Goal: Use online tool/utility: Utilize a website feature to perform a specific function

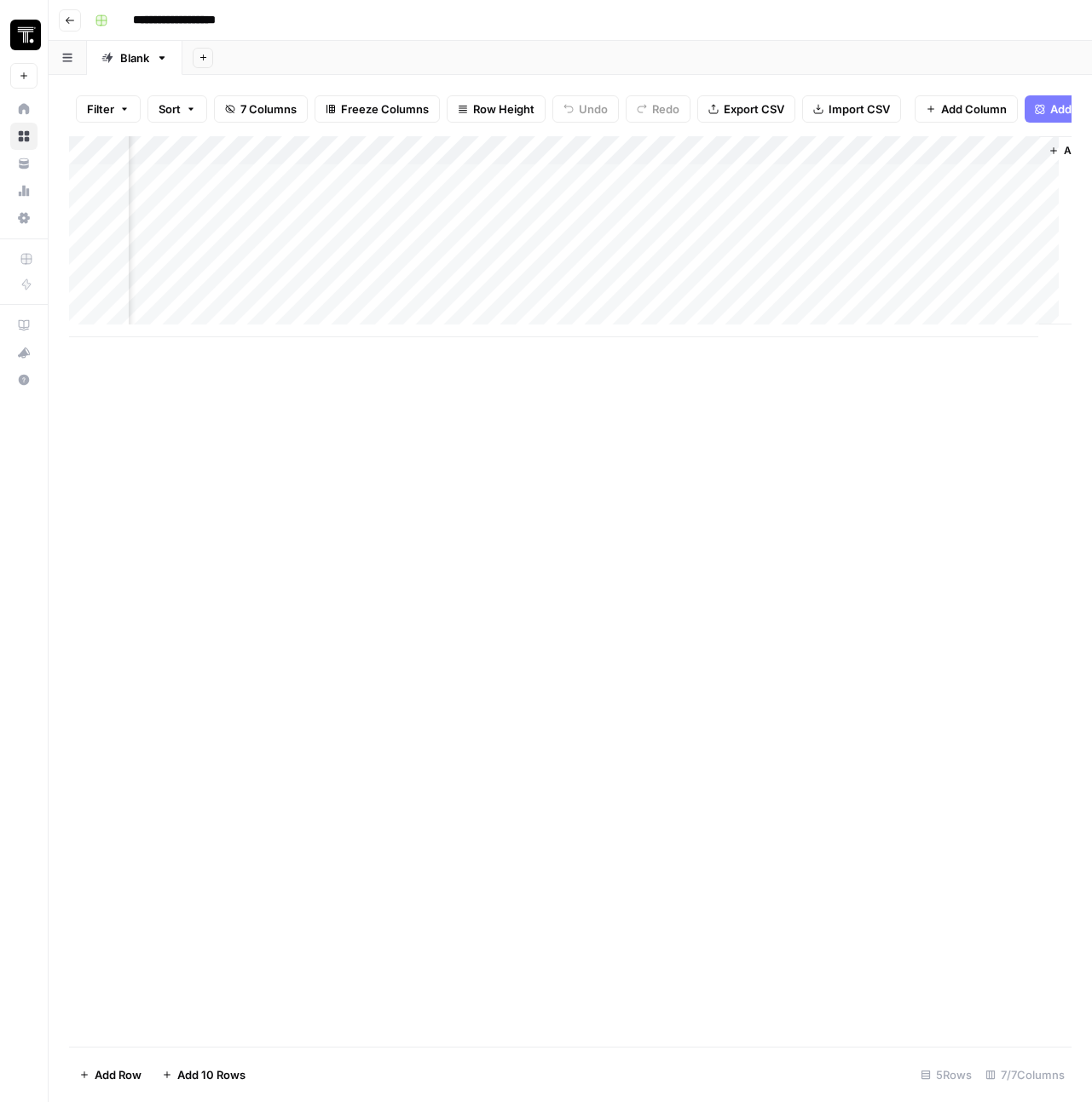
scroll to position [0, 507]
click at [572, 187] on div "Add Column" at bounding box center [570, 237] width 1002 height 201
click at [562, 193] on div "Add Column" at bounding box center [570, 237] width 1002 height 201
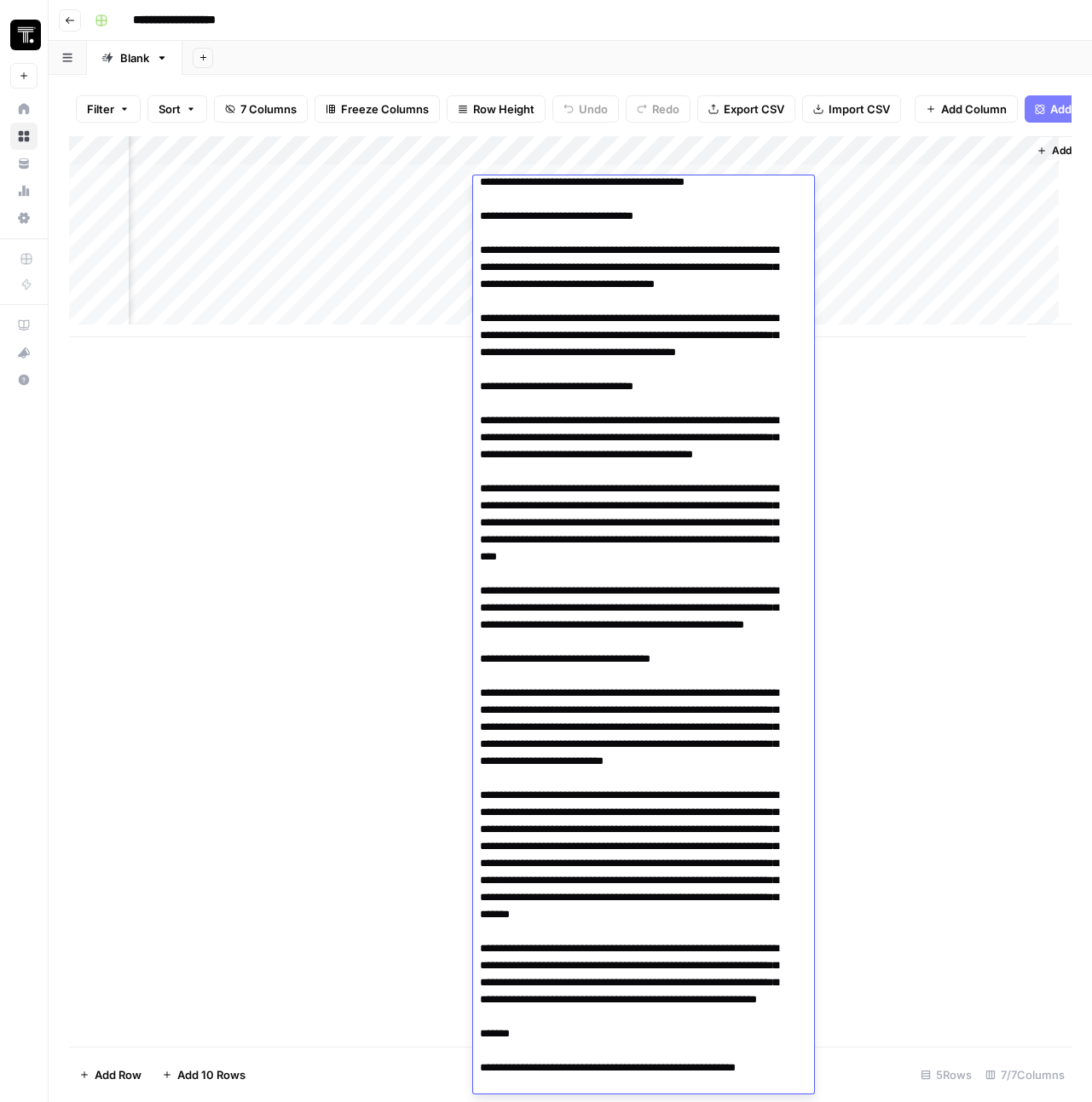
scroll to position [8906, 0]
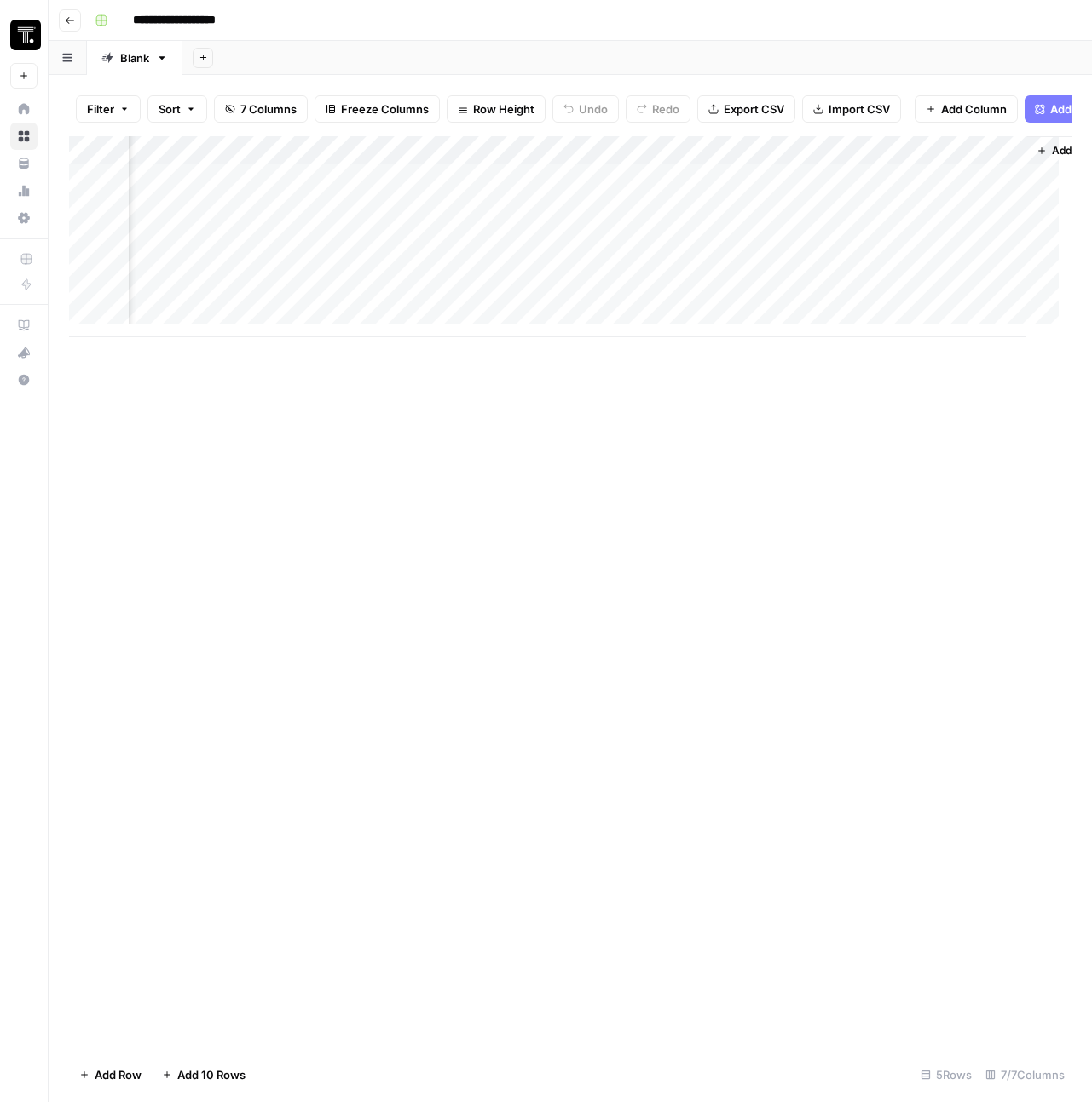
click at [201, 533] on div "Add Column" at bounding box center [570, 591] width 1002 height 910
click at [515, 226] on div "Add Column" at bounding box center [570, 237] width 1002 height 201
click at [518, 222] on div "Add Column" at bounding box center [570, 237] width 1002 height 201
click at [518, 222] on div at bounding box center [551, 219] width 156 height 31
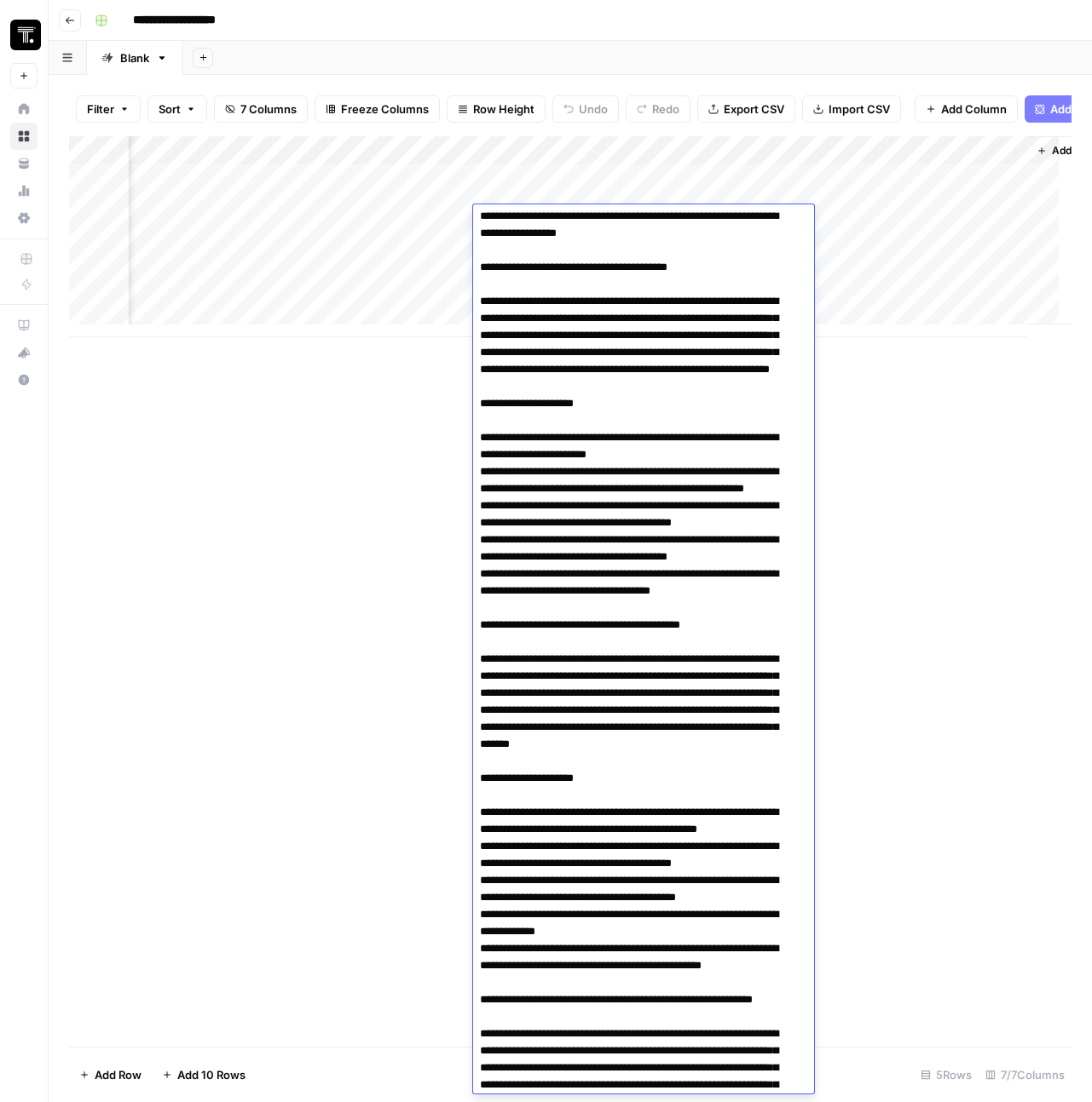
scroll to position [8407, 0]
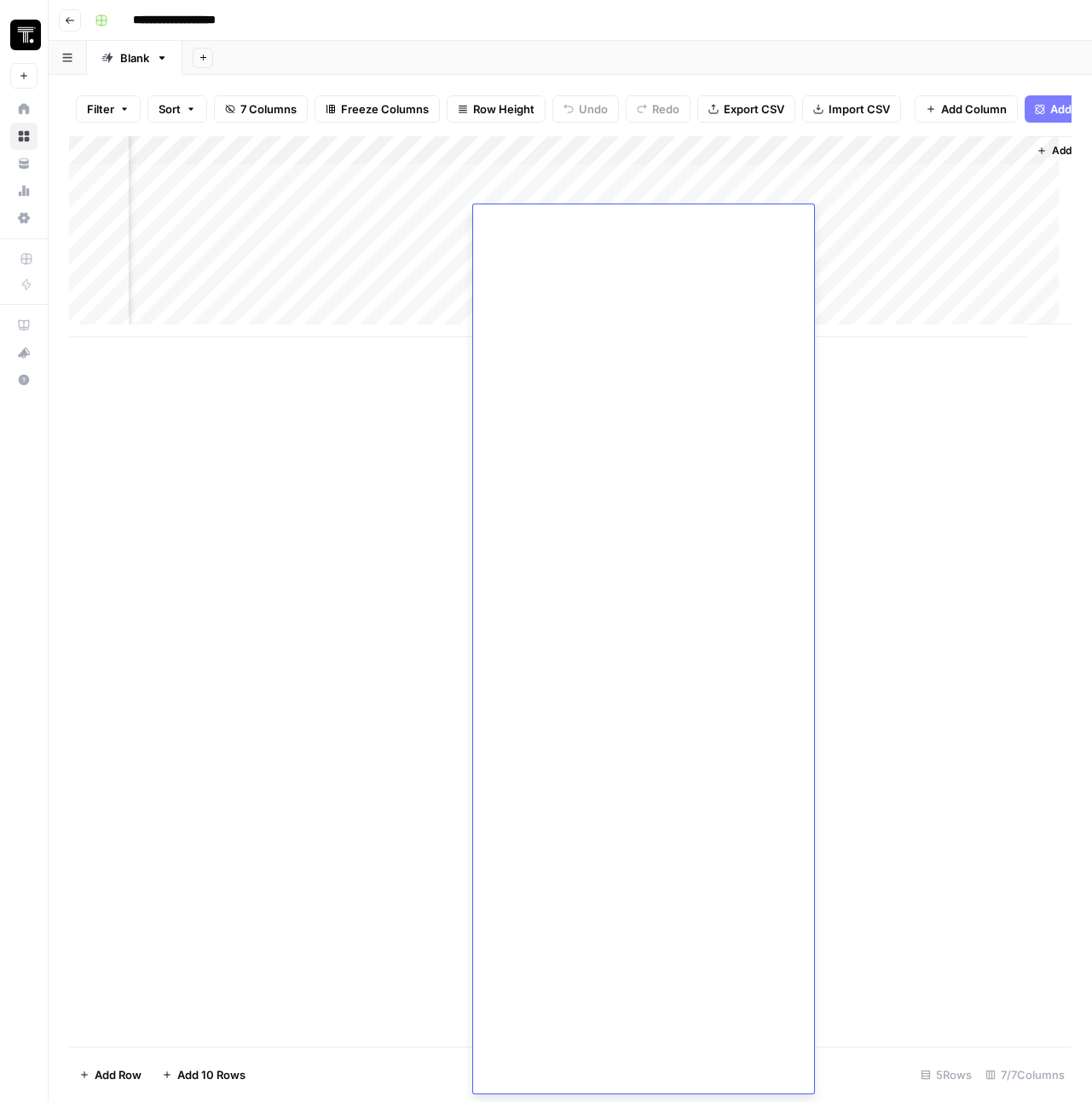
click at [375, 449] on div "Add Column" at bounding box center [570, 591] width 1002 height 910
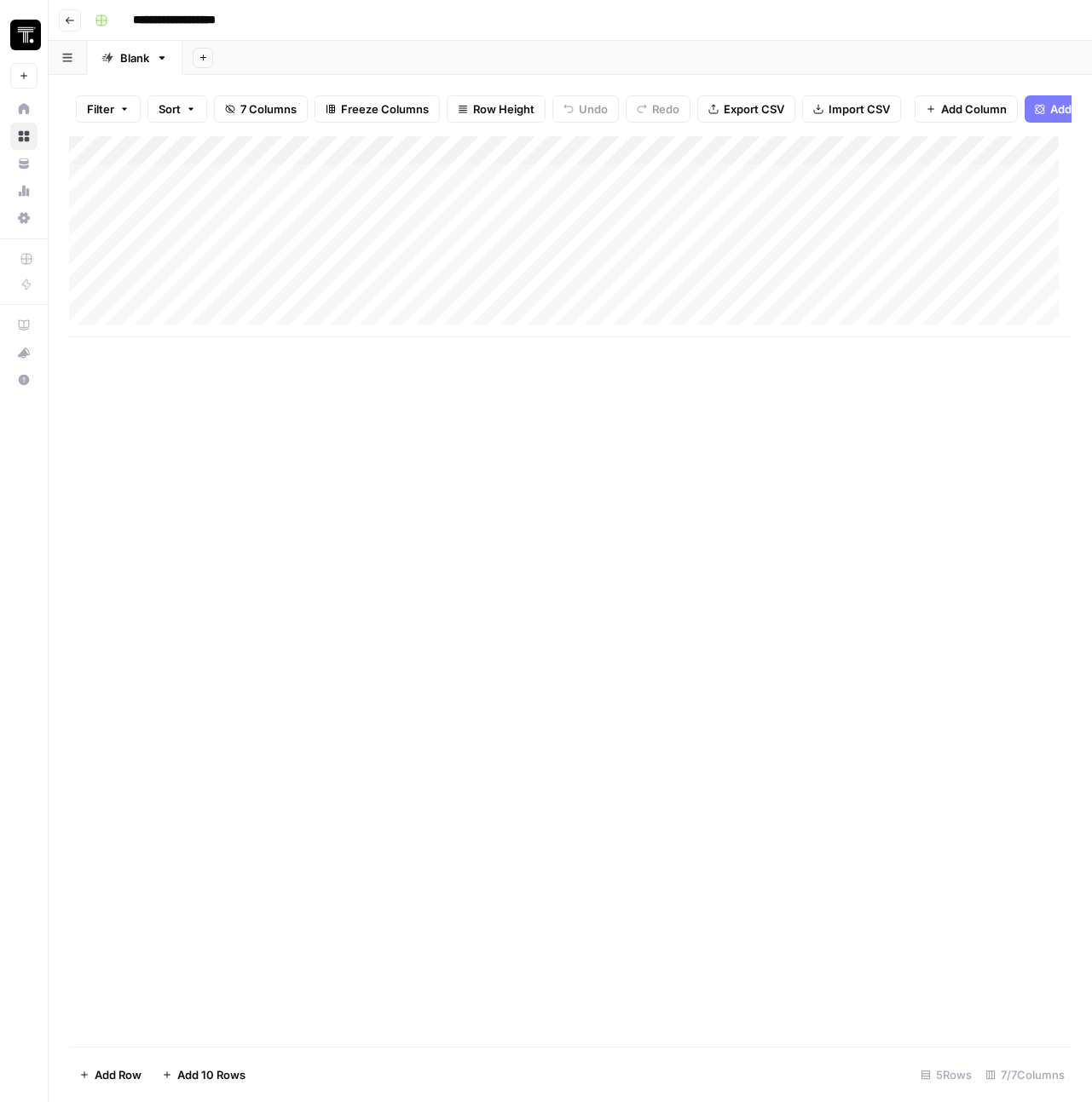
scroll to position [0, 0]
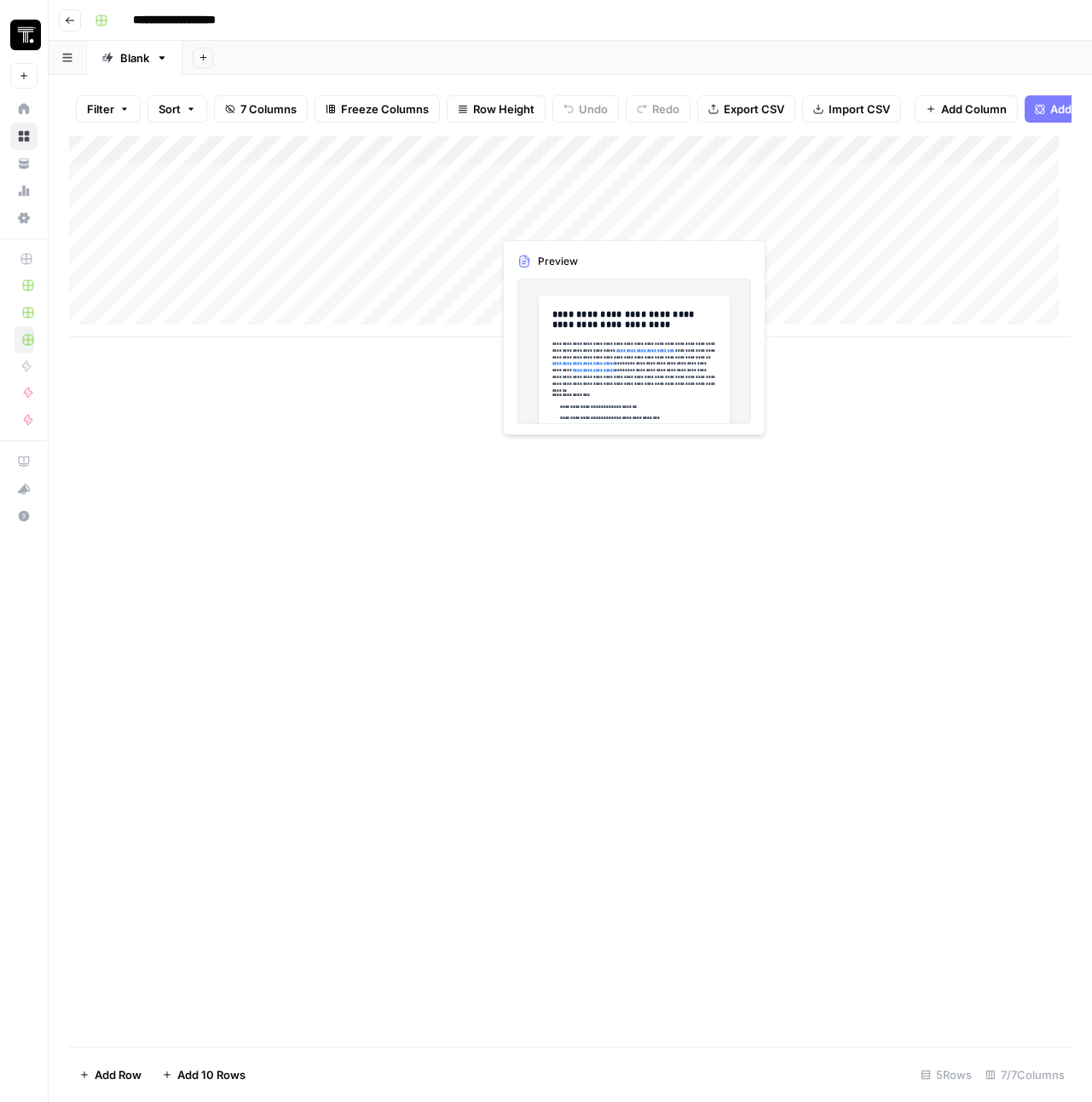
click at [571, 225] on div "Add Column" at bounding box center [570, 237] width 1002 height 201
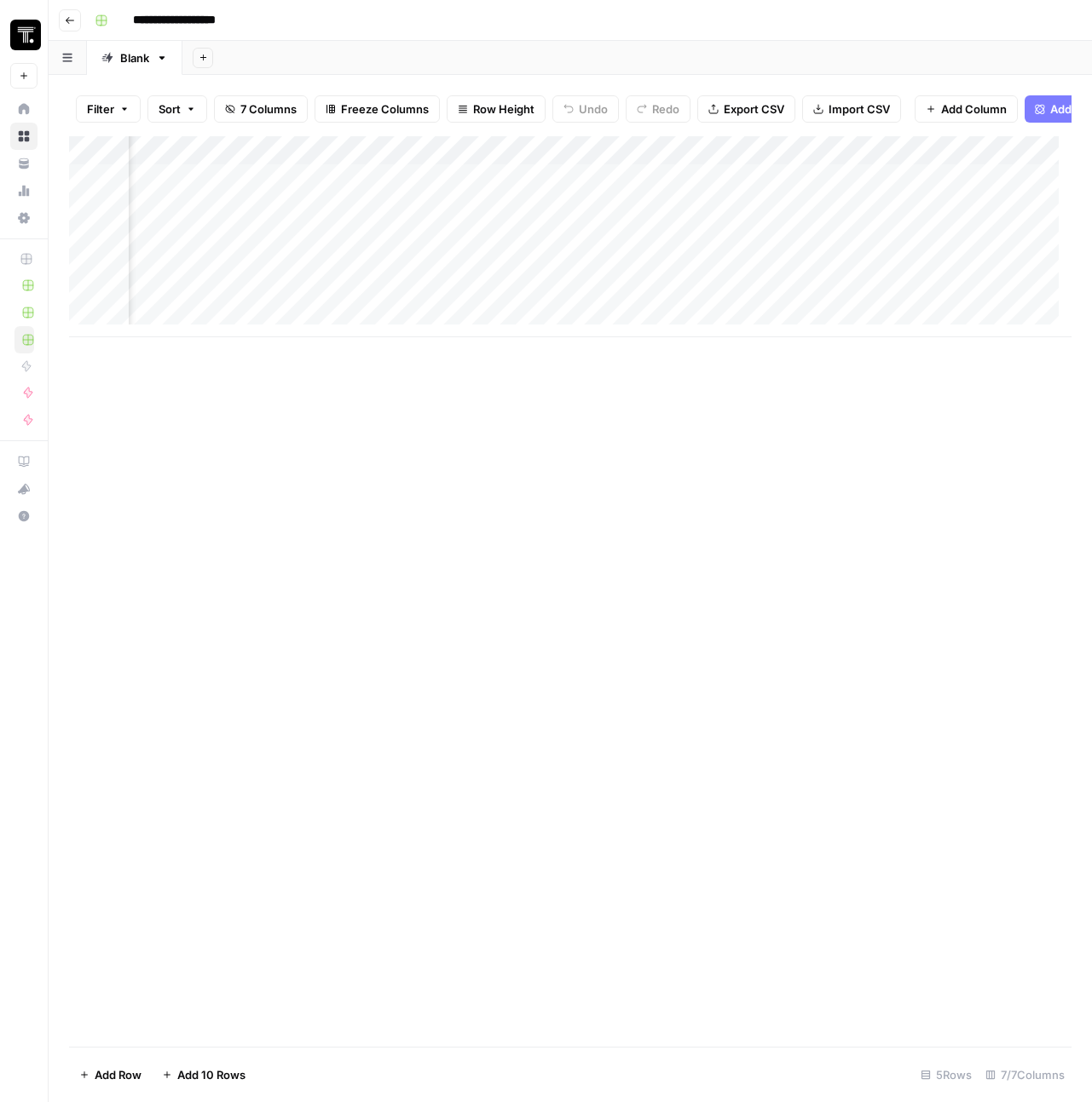
scroll to position [0, 493]
click at [573, 219] on div "Add Column" at bounding box center [570, 237] width 1002 height 201
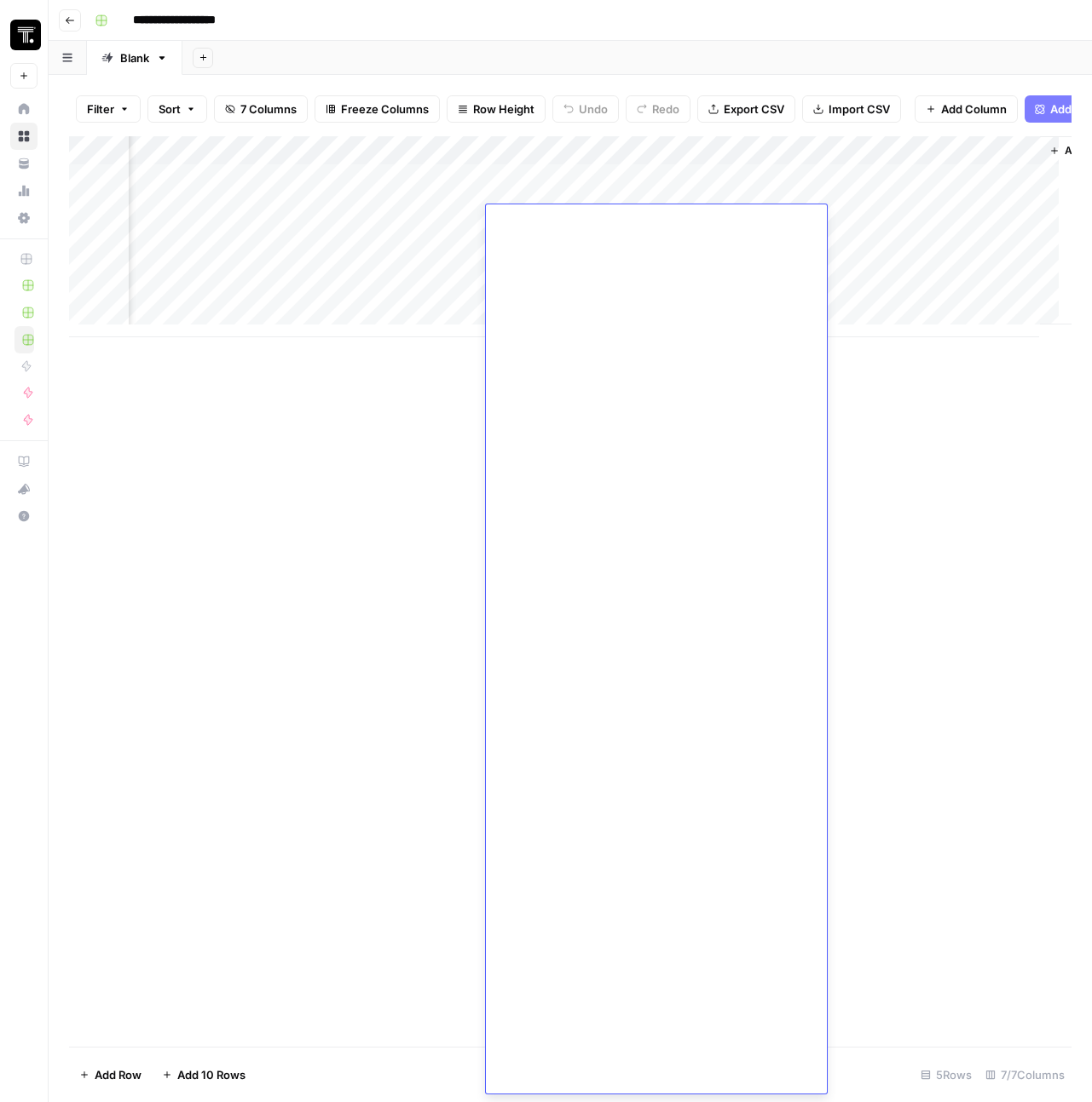
scroll to position [8407, 0]
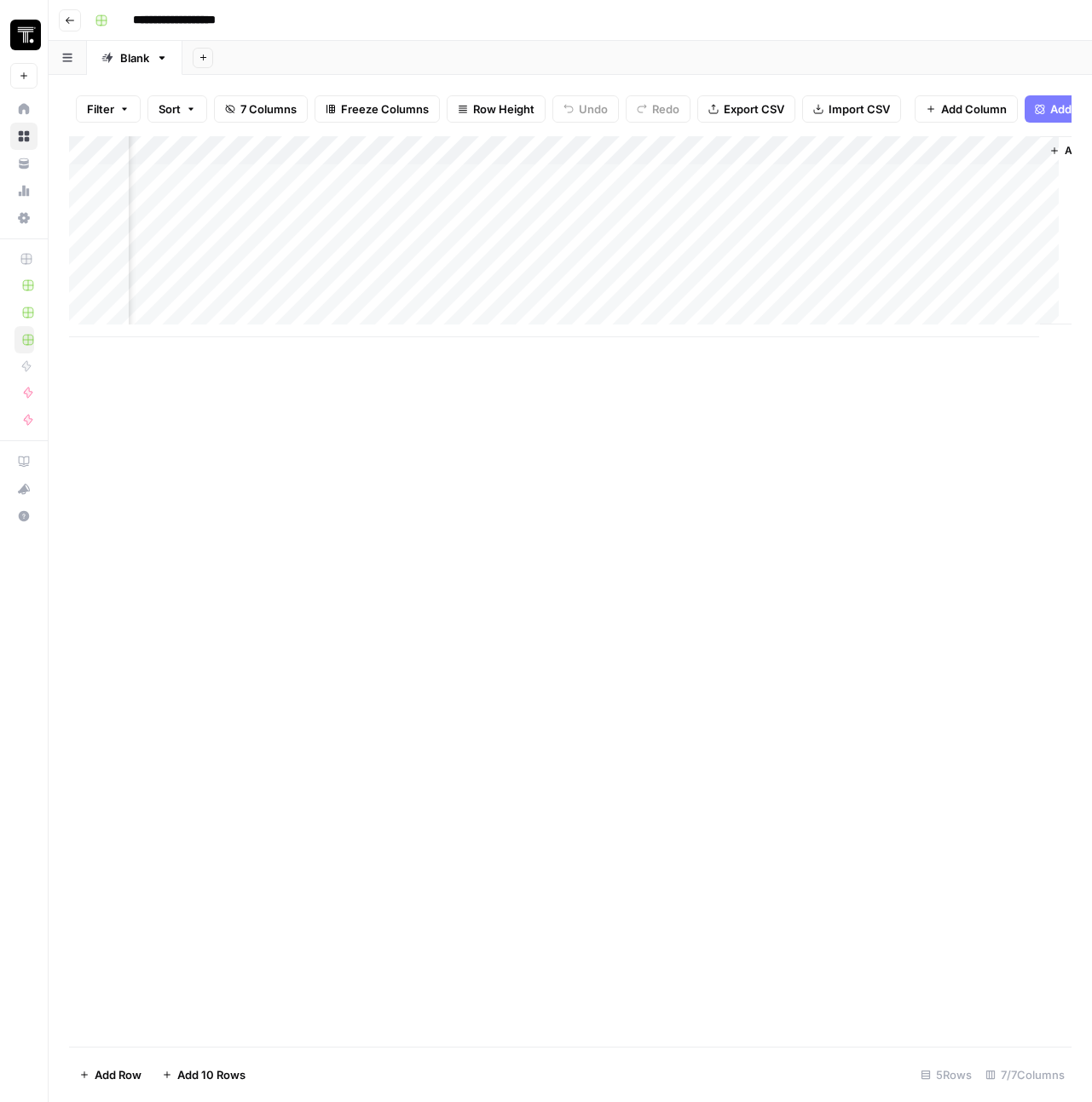
click at [625, 578] on div "Add Column" at bounding box center [570, 591] width 1002 height 910
click at [568, 187] on div "Add Column" at bounding box center [570, 237] width 1002 height 201
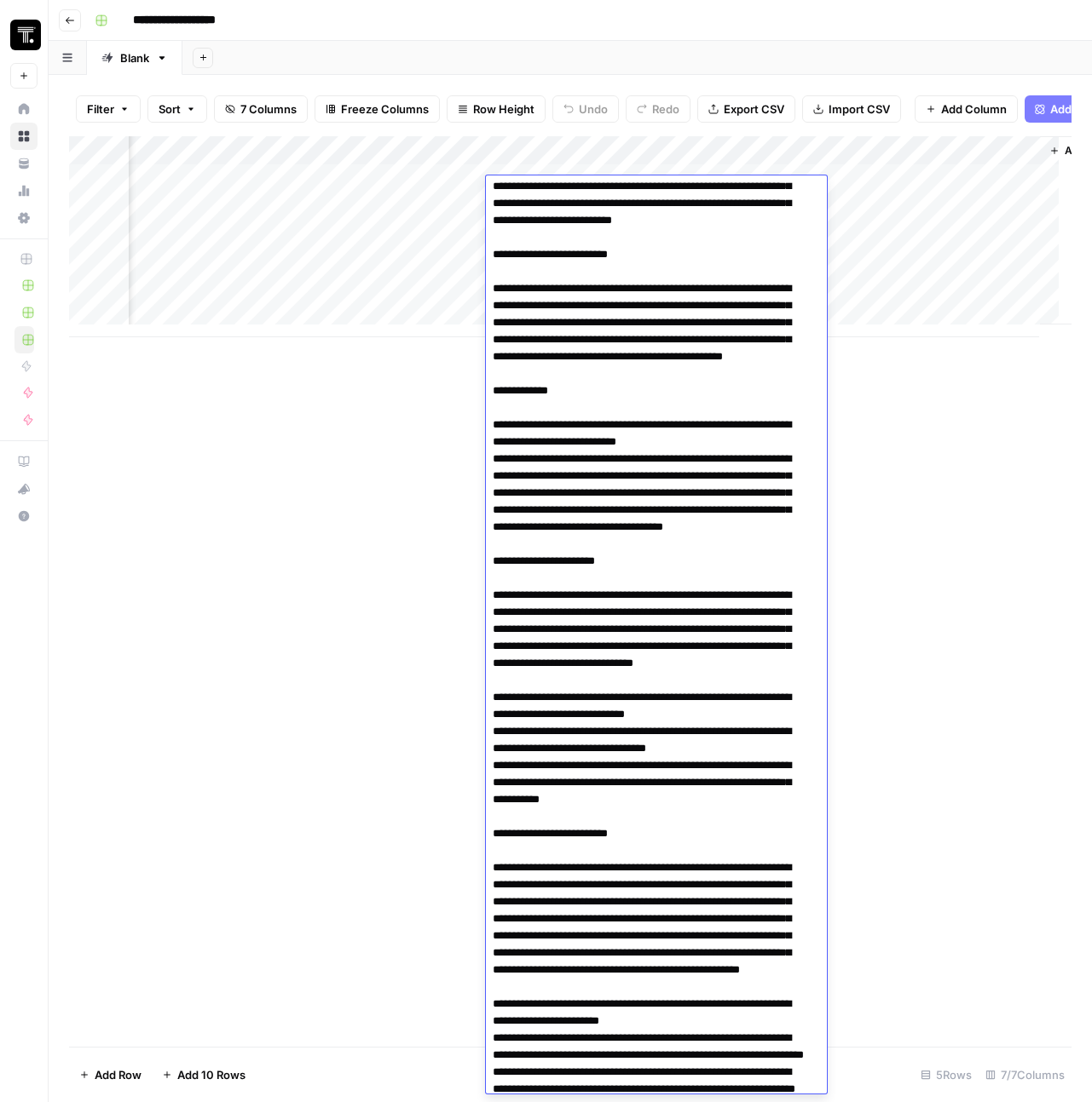
scroll to position [0, 0]
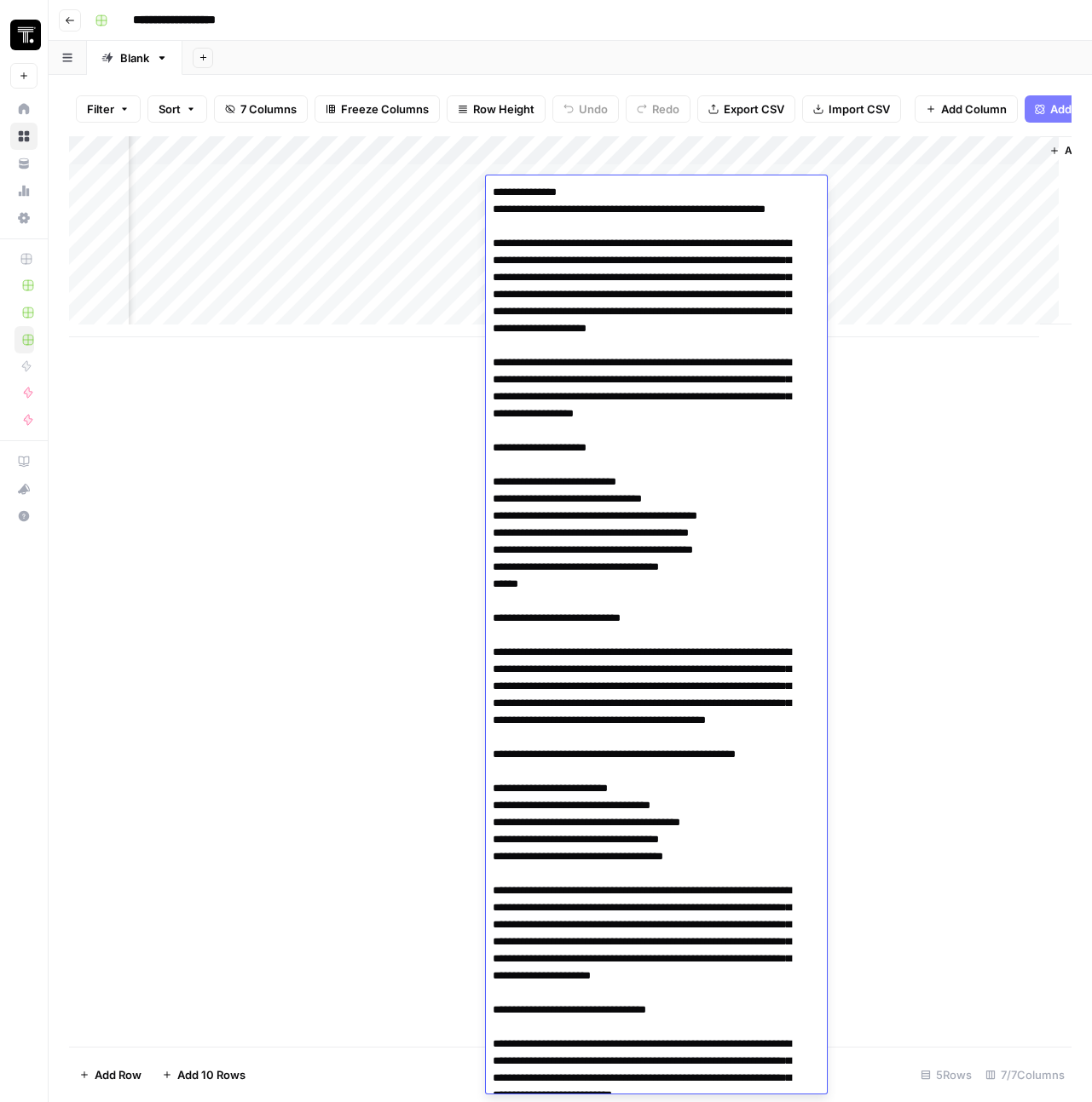
click at [625, 442] on div "Add Column" at bounding box center [570, 591] width 1002 height 910
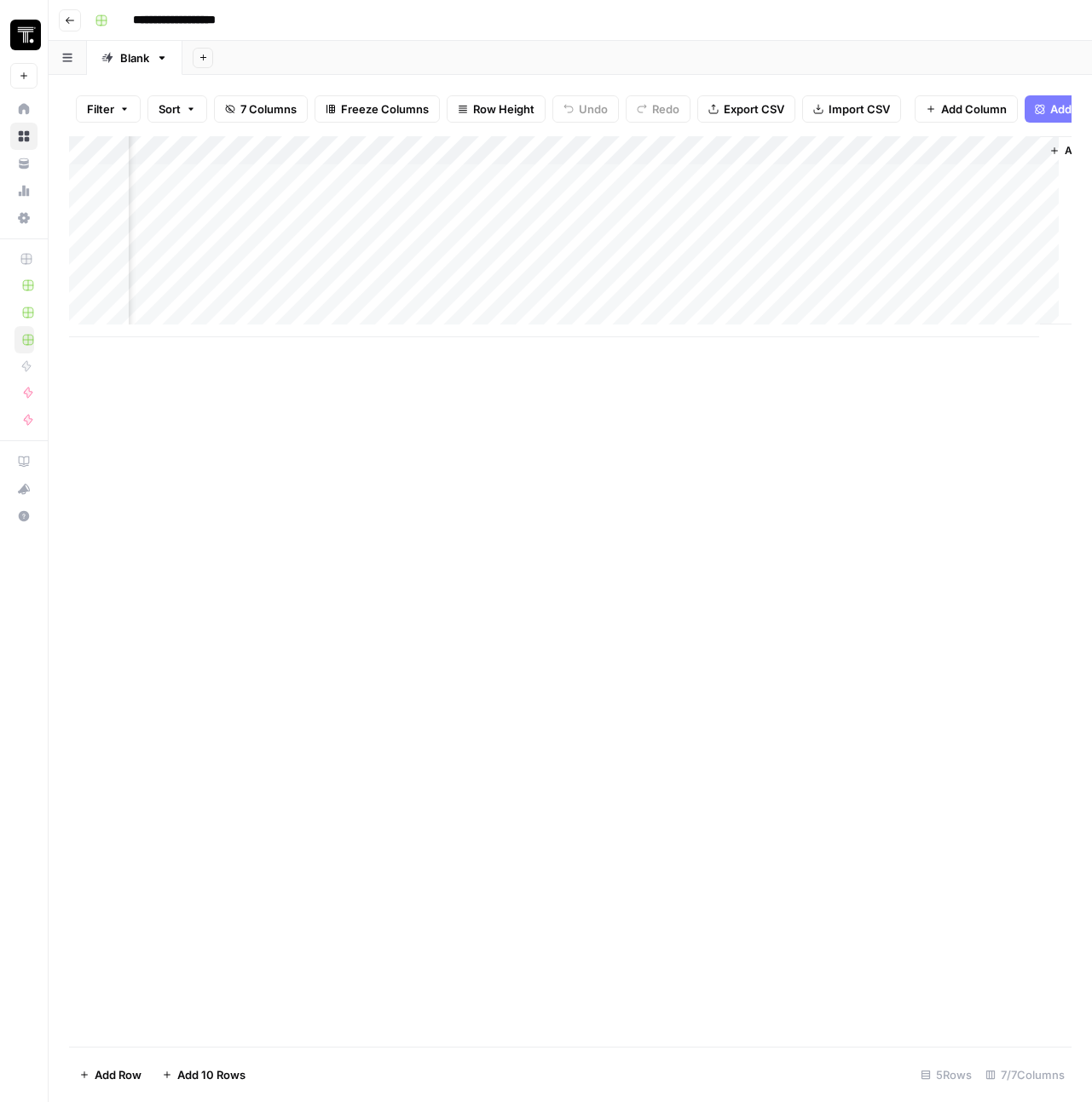
click at [499, 161] on div "Add Column" at bounding box center [570, 237] width 1002 height 201
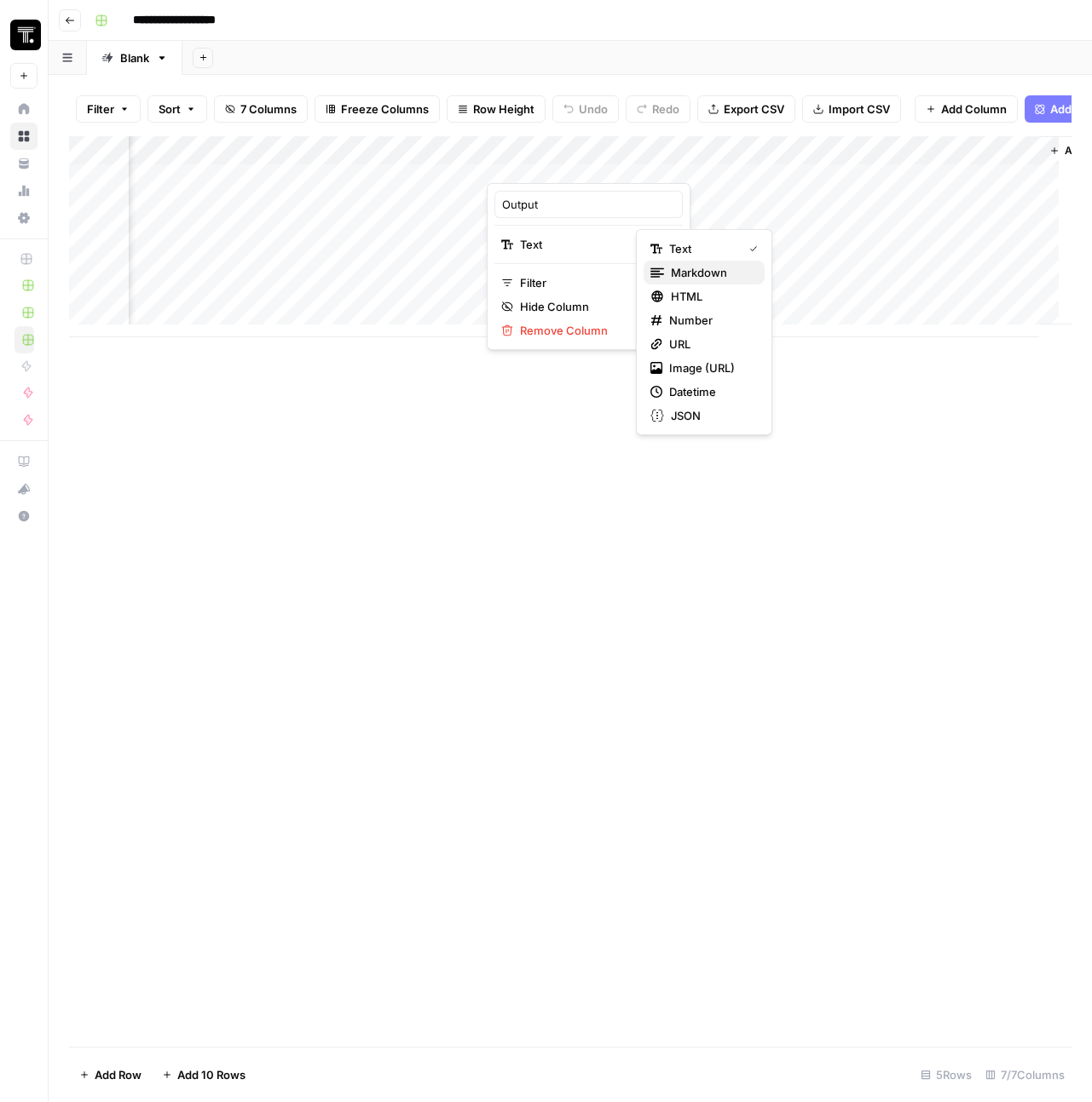
click at [625, 271] on span "Markdown" at bounding box center [711, 273] width 80 height 17
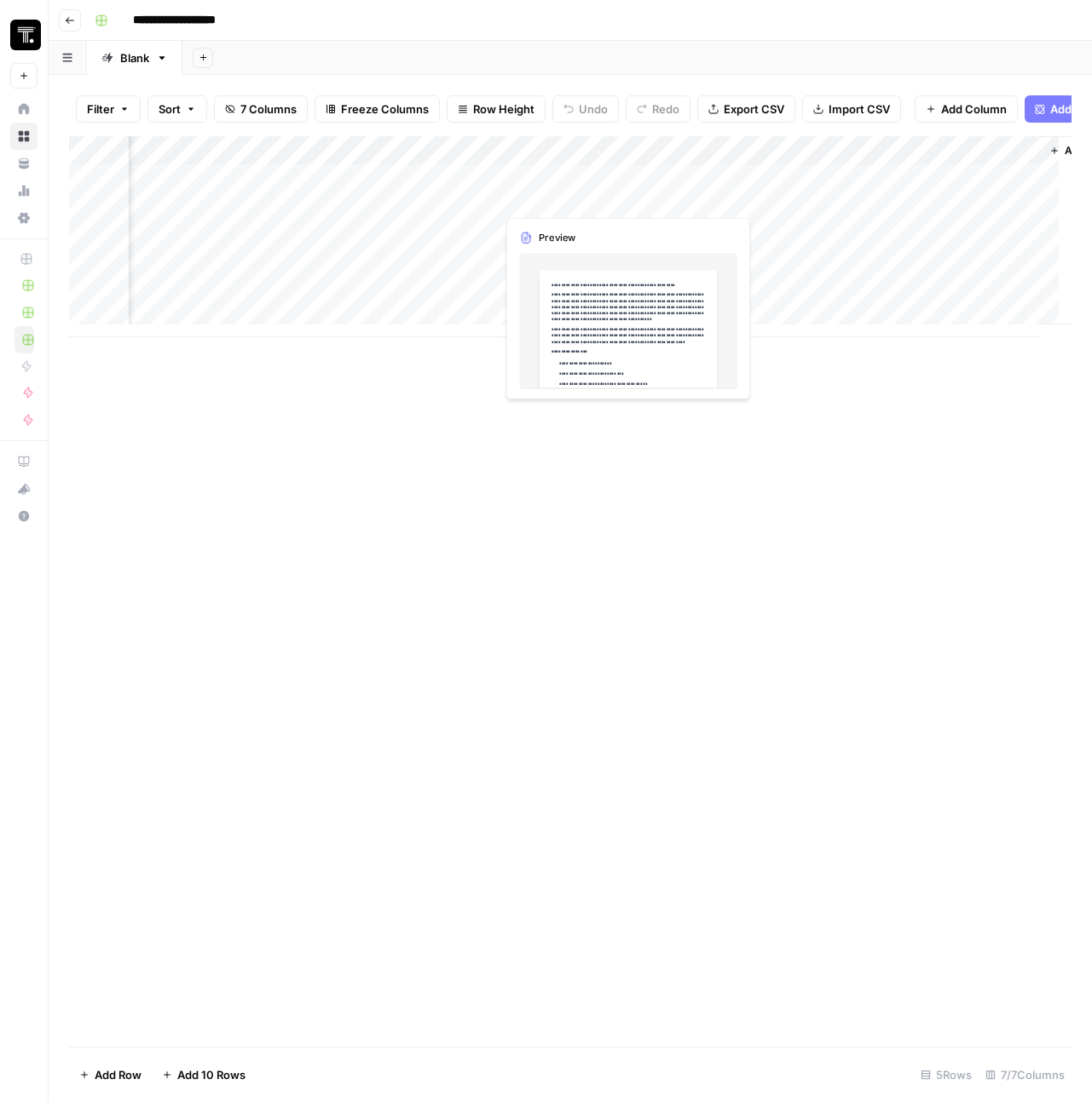
click at [538, 190] on div "Add Column" at bounding box center [570, 237] width 1002 height 201
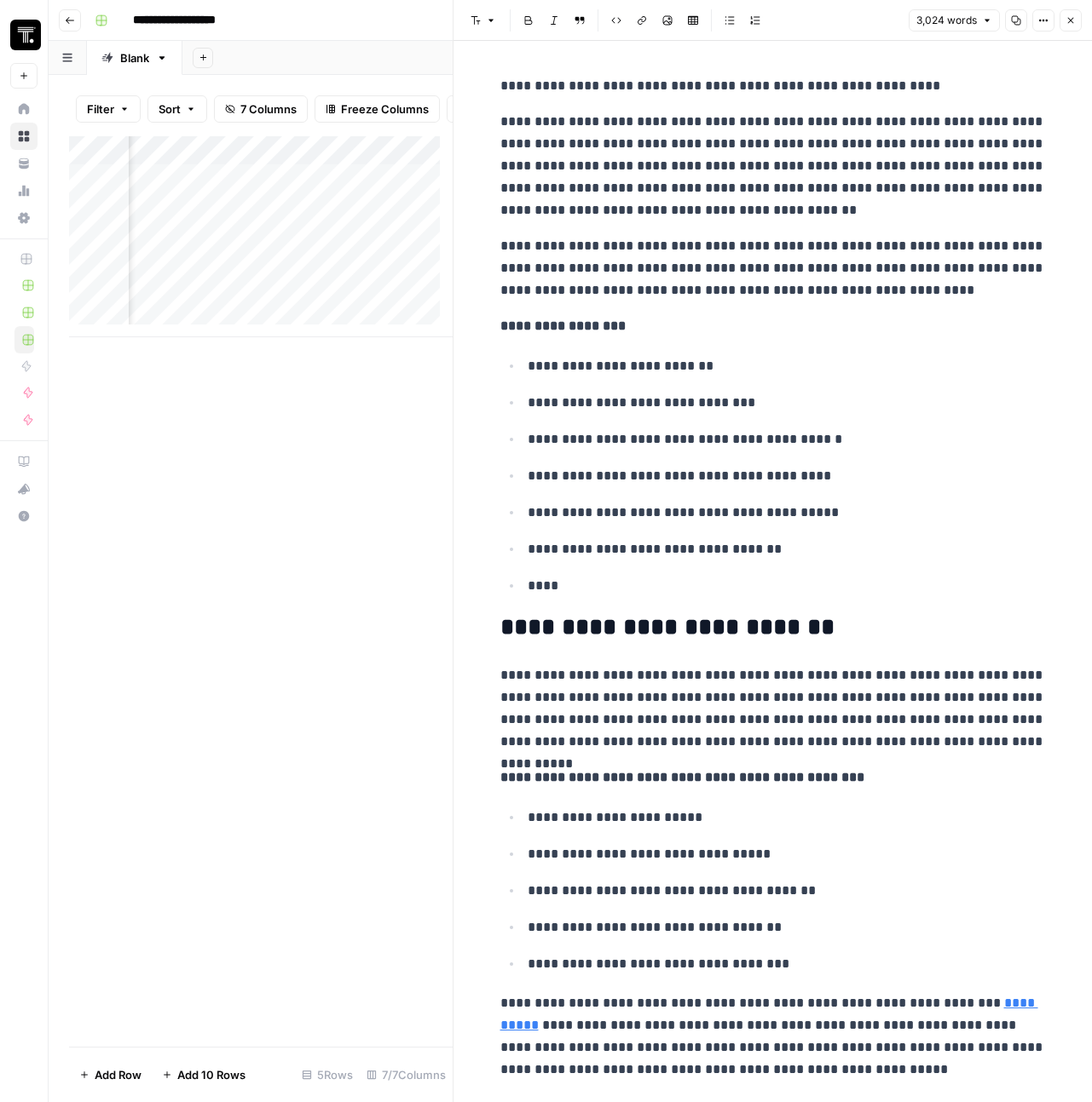
click at [360, 471] on div "Add Column" at bounding box center [260, 591] width 383 height 910
click at [625, 15] on icon "button" at bounding box center [1070, 20] width 10 height 10
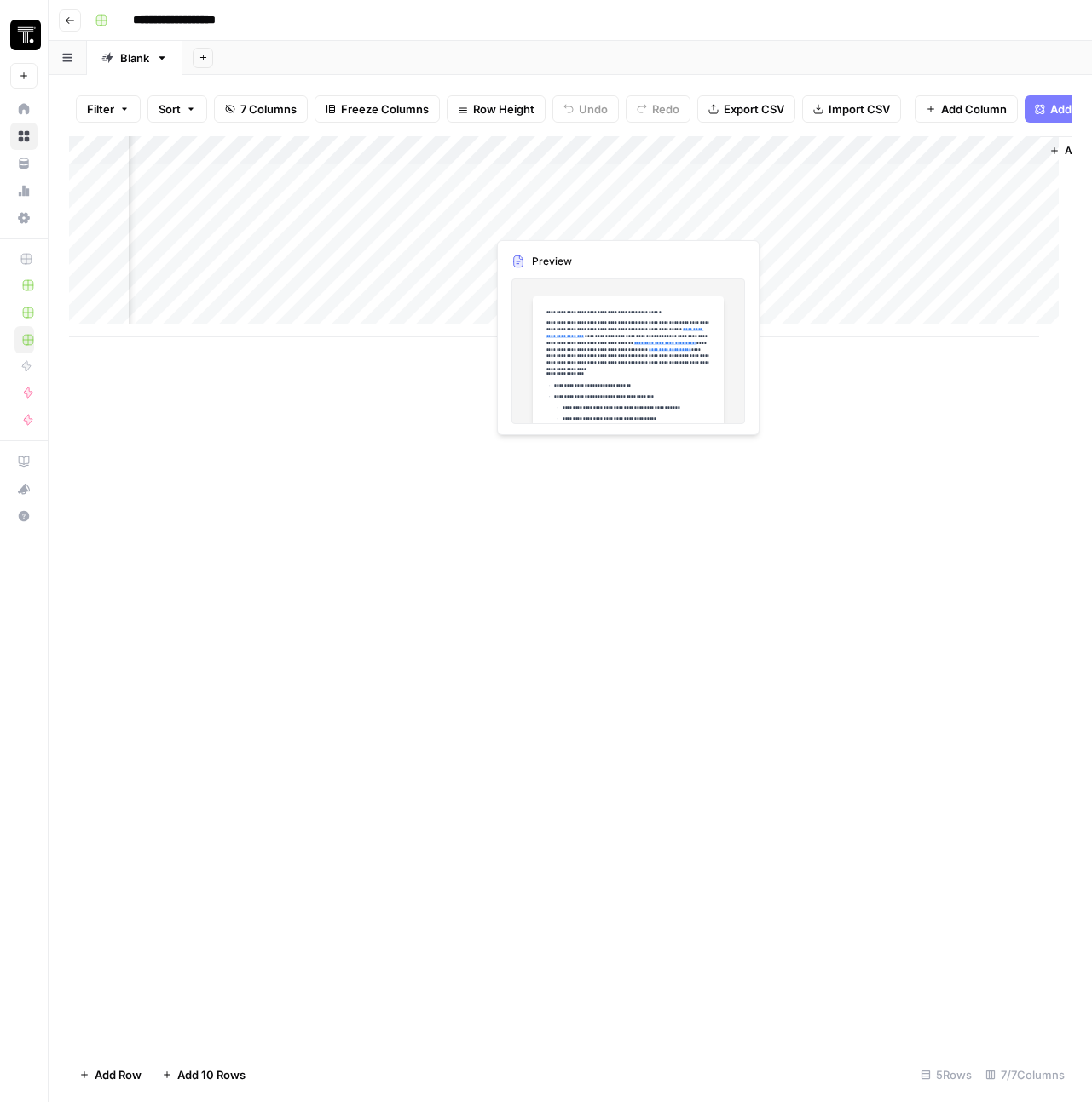
click at [545, 214] on div "Add Column" at bounding box center [570, 237] width 1002 height 201
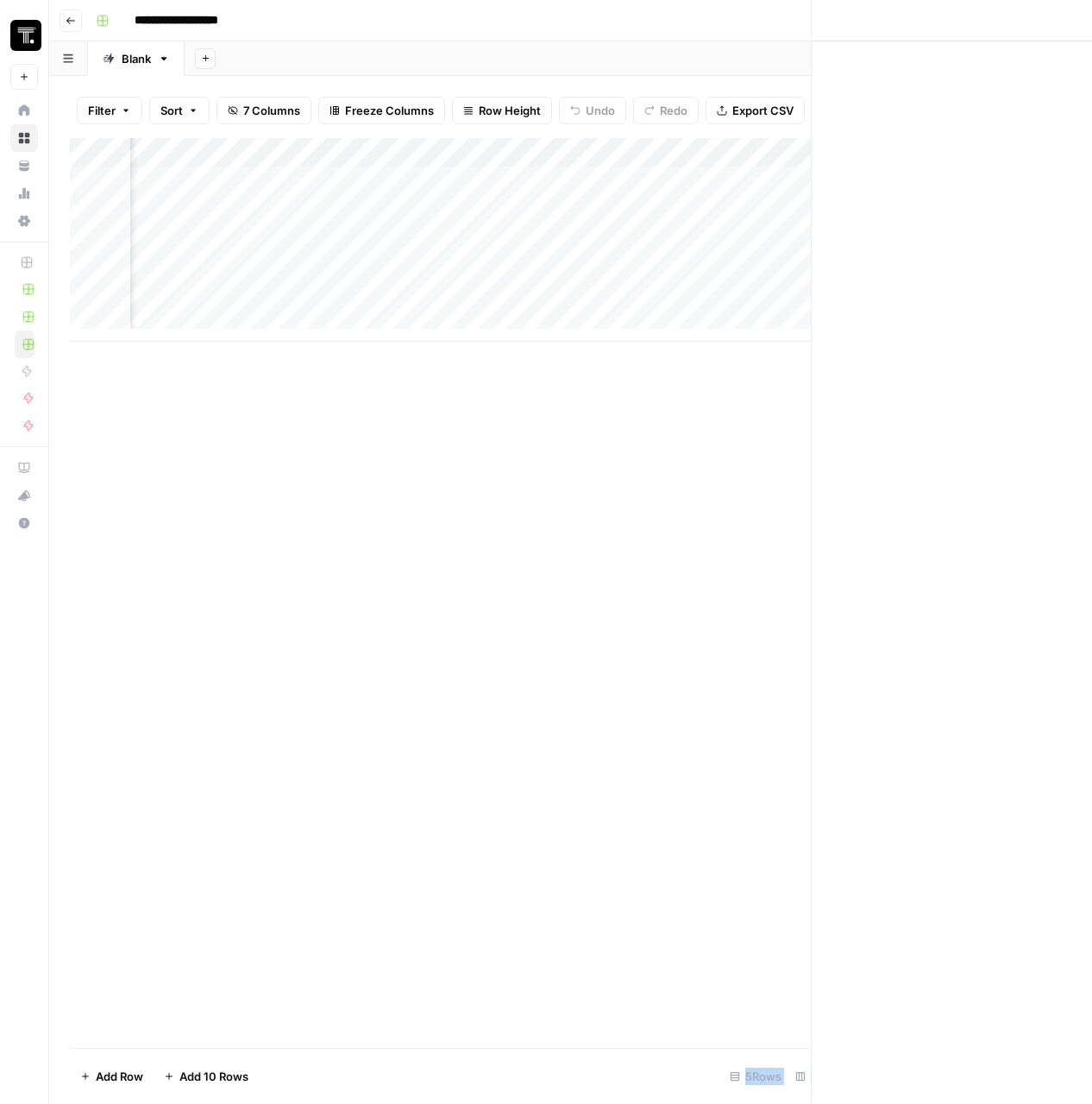
click at [551, 217] on div at bounding box center [571, 222] width 158 height 32
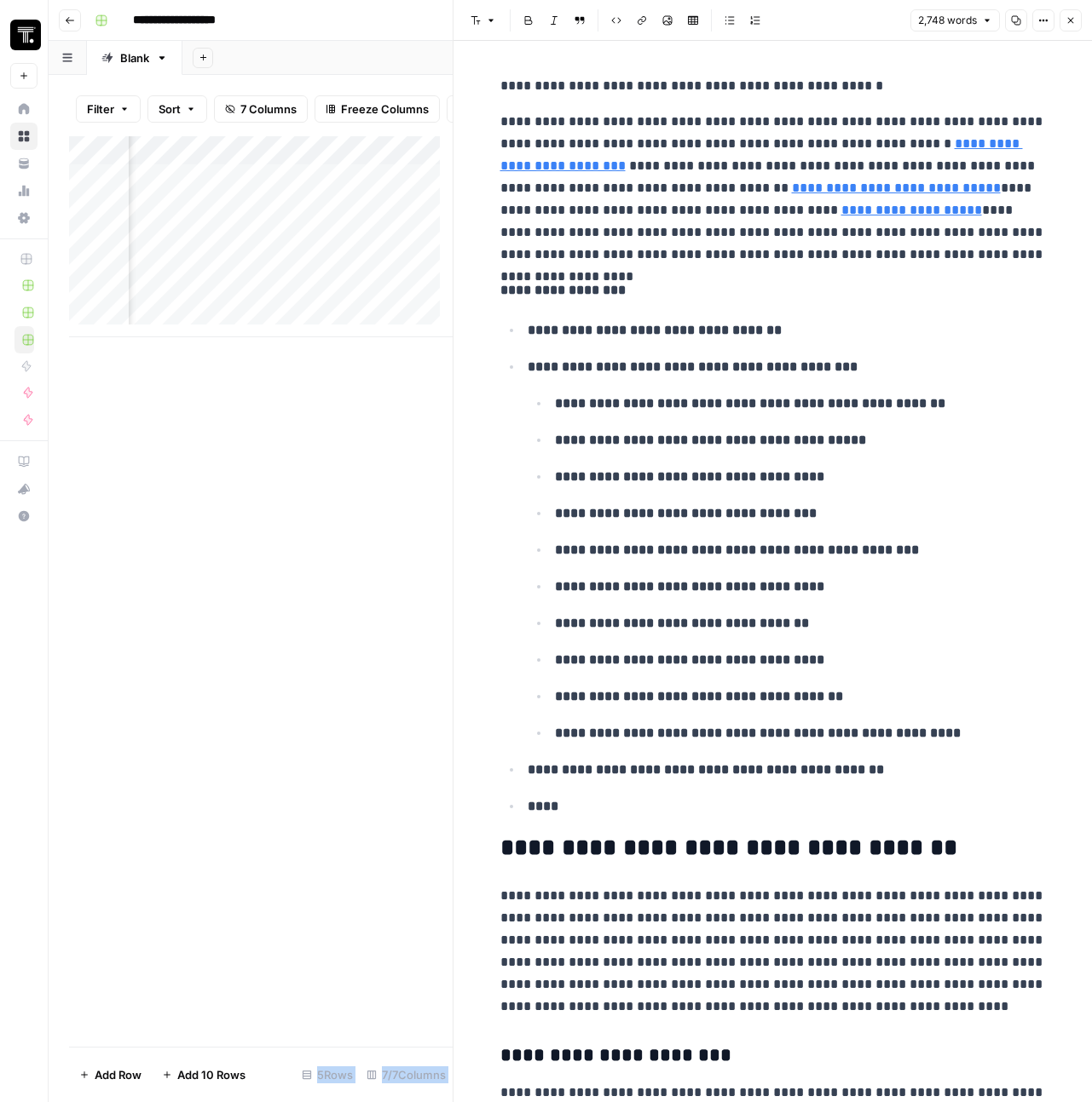
click at [625, 27] on button "Close" at bounding box center [1069, 20] width 22 height 22
